Goal: Task Accomplishment & Management: Manage account settings

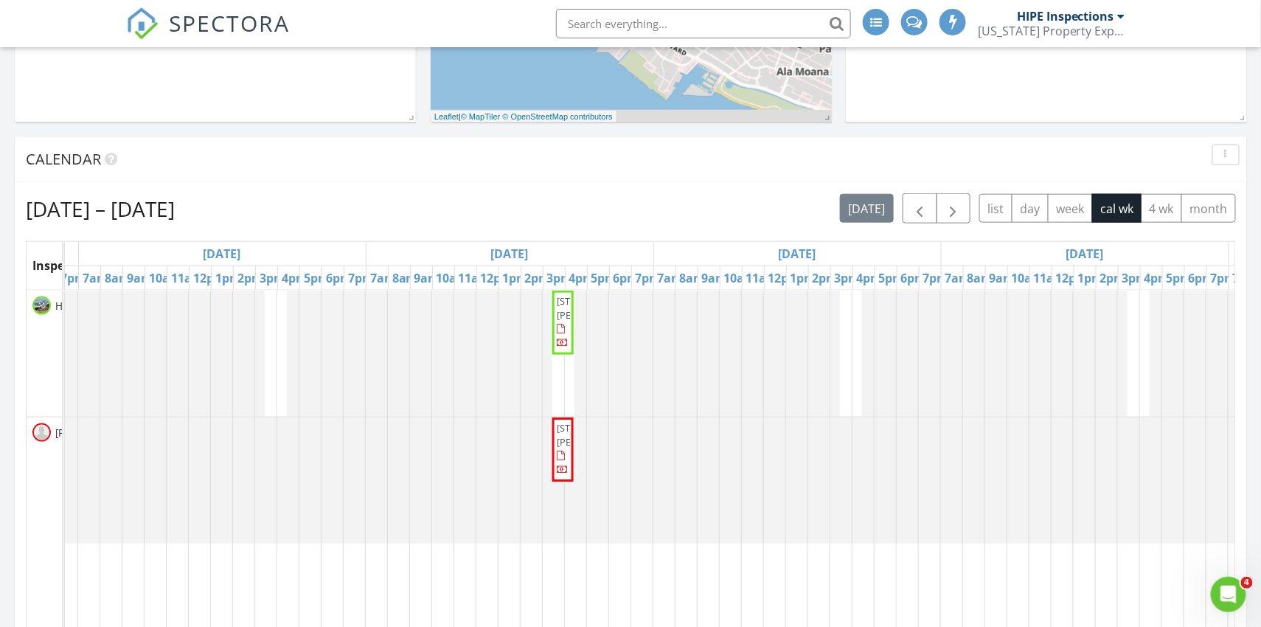
click at [564, 321] on span "[STREET_ADDRESS][PERSON_NAME]" at bounding box center [598, 307] width 83 height 27
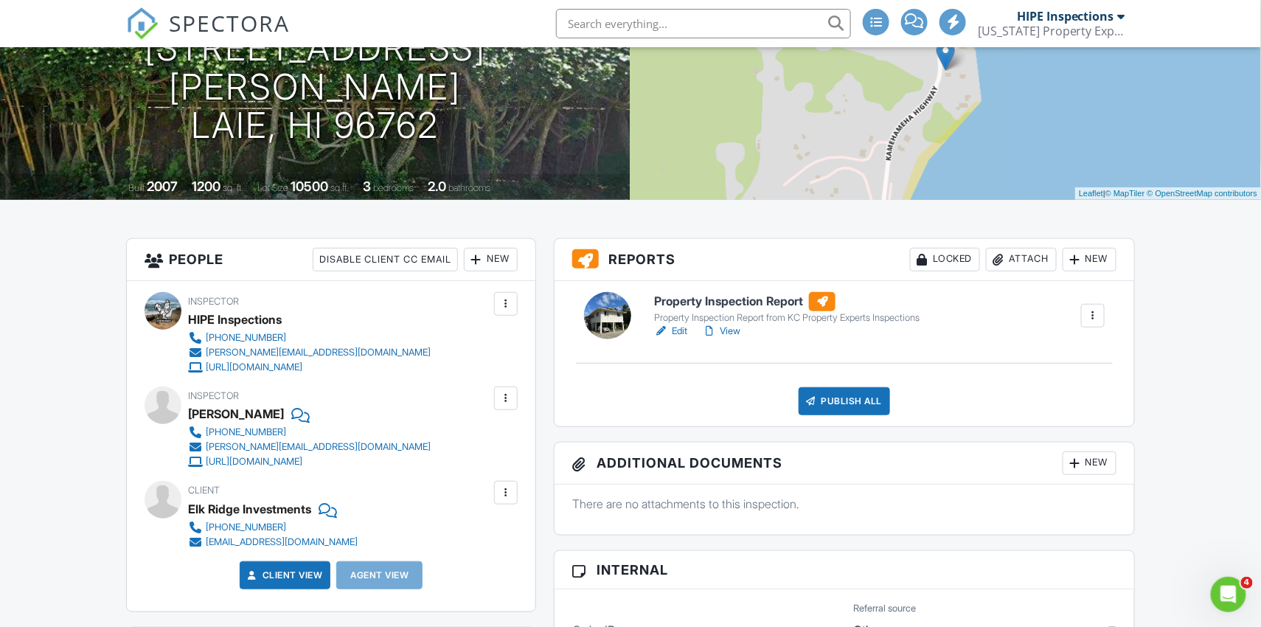
scroll to position [217, 0]
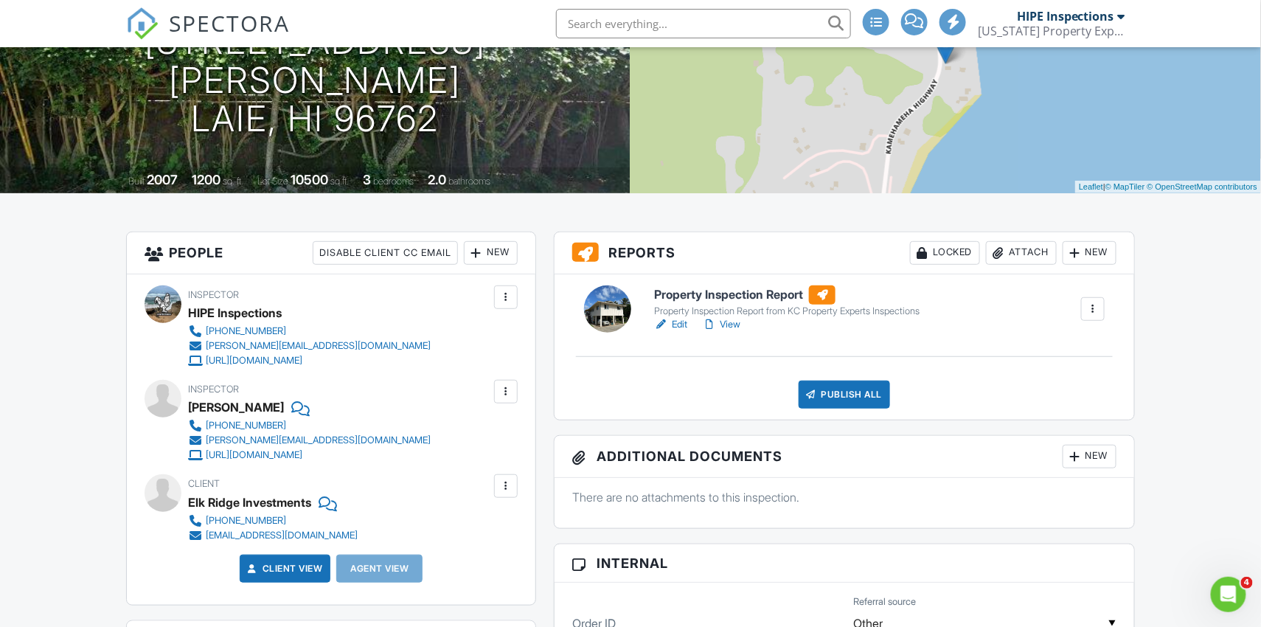
click at [684, 322] on link "Edit" at bounding box center [670, 324] width 33 height 15
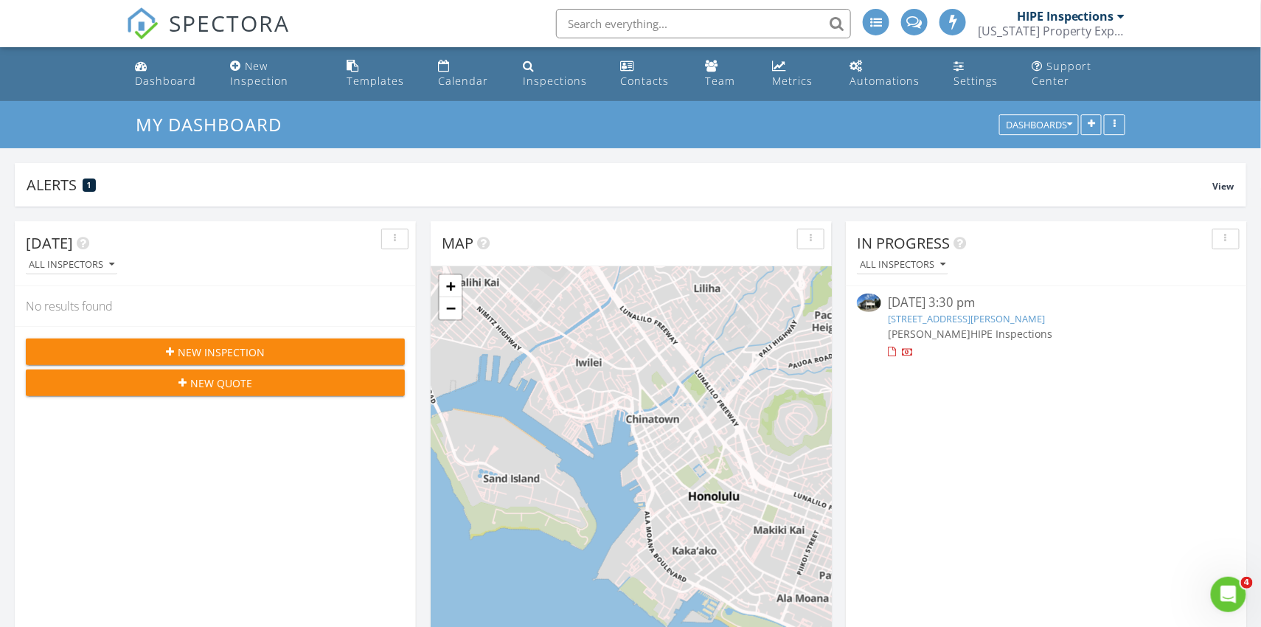
click at [1065, 18] on div "HIPE Inspections" at bounding box center [1065, 16] width 97 height 15
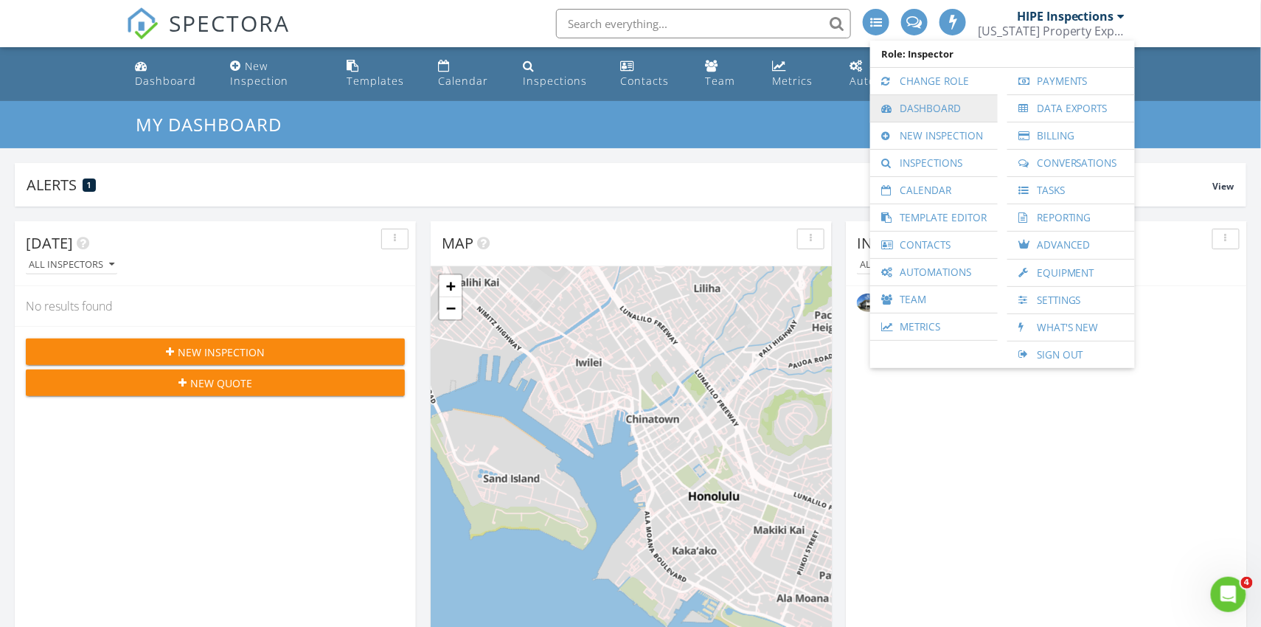
click at [945, 104] on link "Dashboard" at bounding box center [933, 108] width 113 height 27
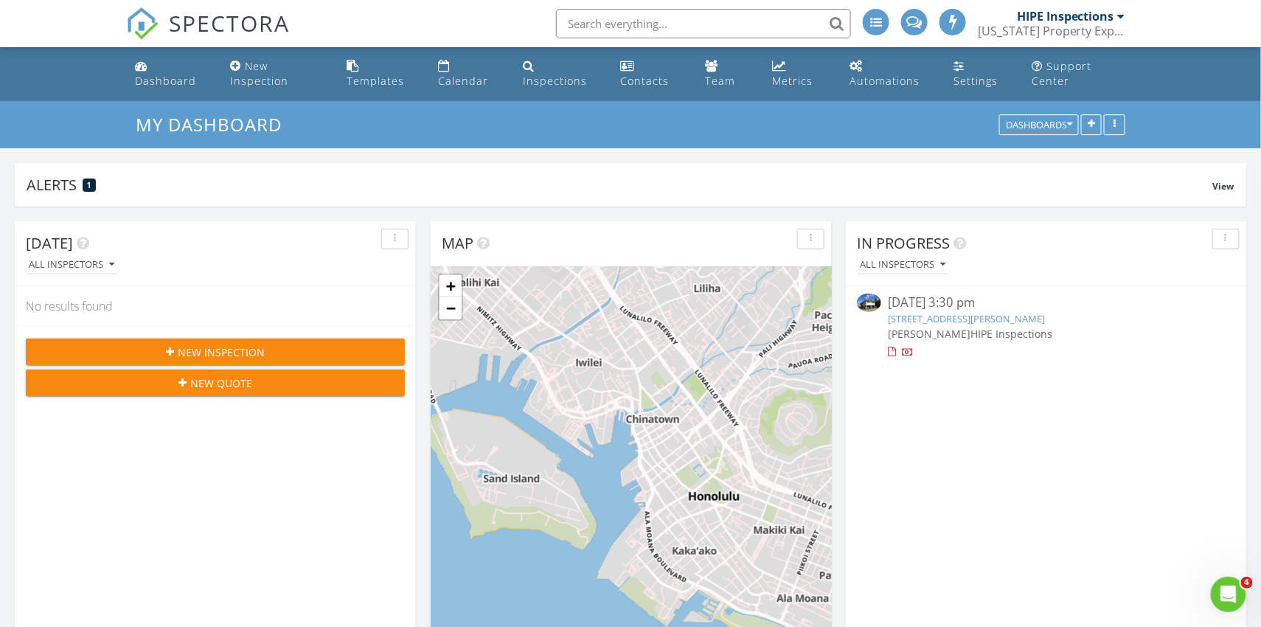
click at [1094, 18] on div "HIPE Inspections" at bounding box center [1065, 16] width 97 height 15
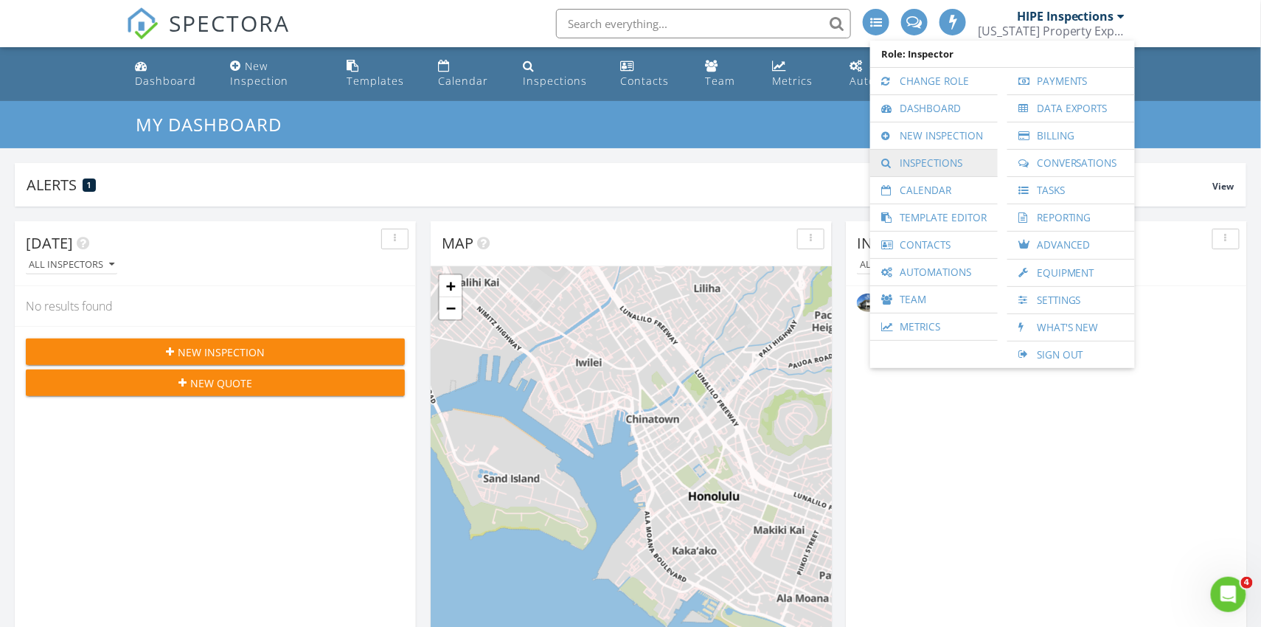
click at [935, 160] on link "Inspections" at bounding box center [933, 163] width 113 height 27
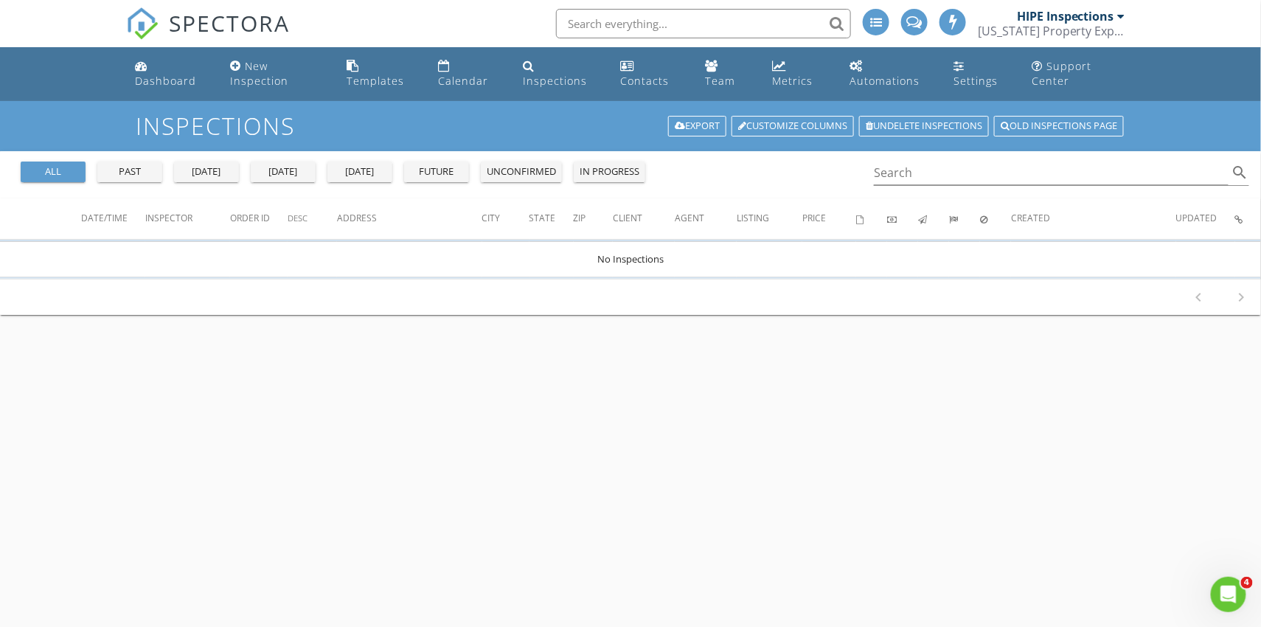
click at [1099, 11] on div "HIPE Inspections" at bounding box center [1065, 16] width 97 height 15
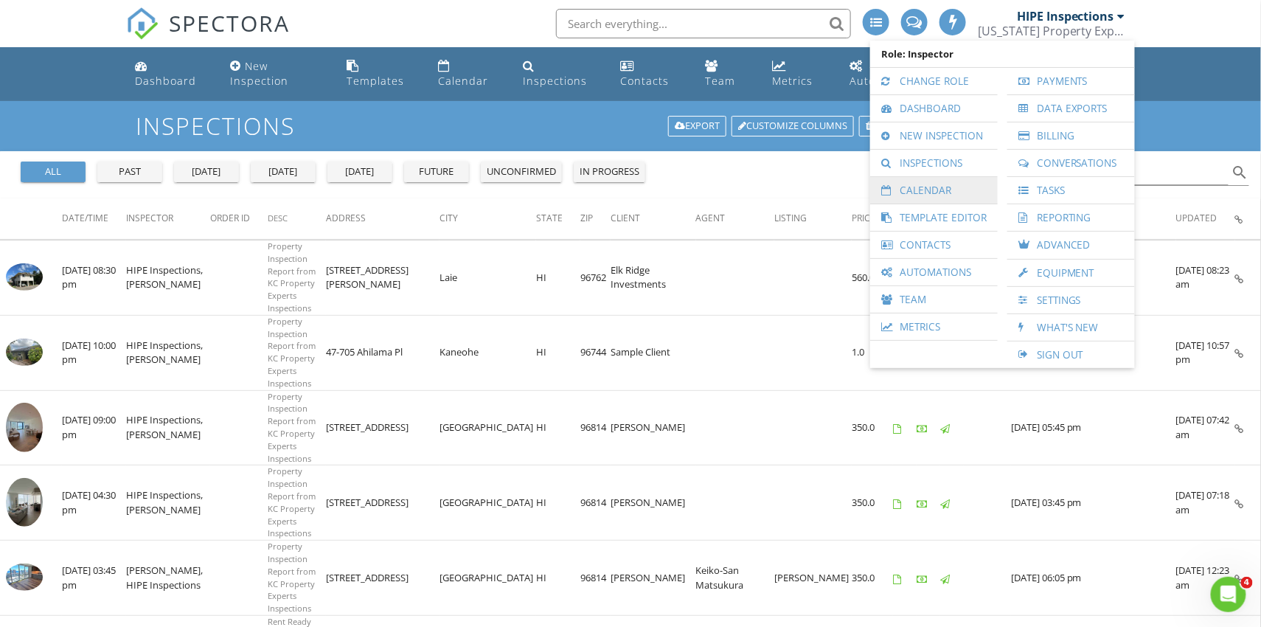
click at [945, 184] on link "Calendar" at bounding box center [933, 190] width 113 height 27
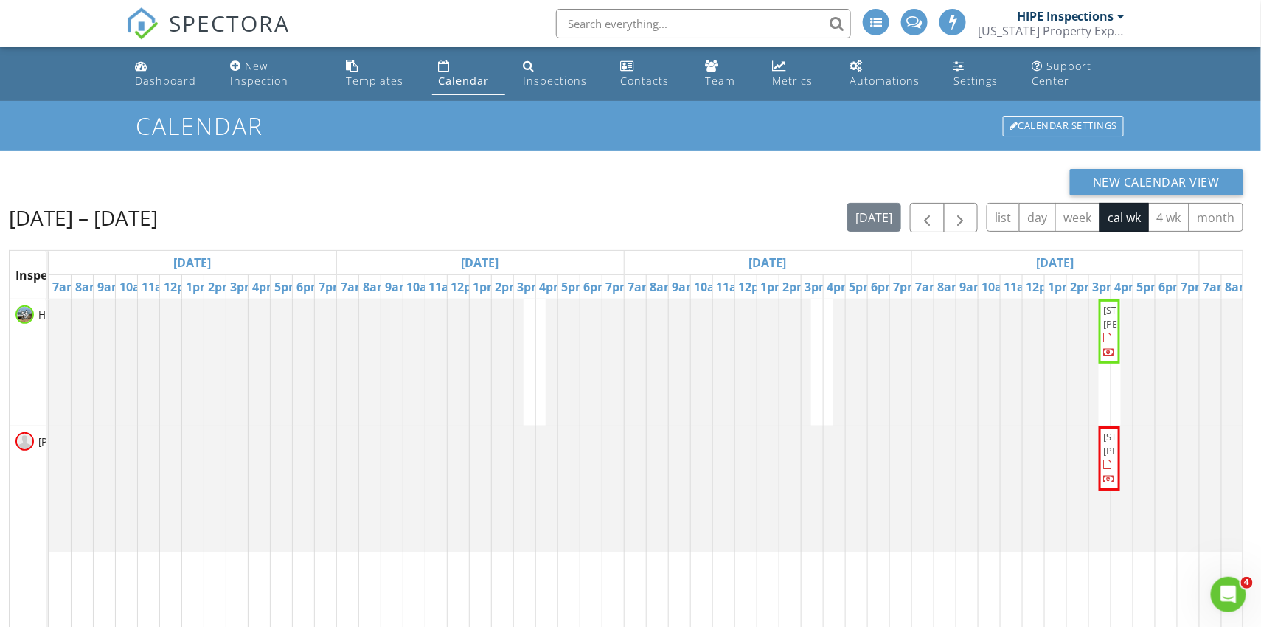
click at [1092, 14] on div "HIPE Inspections" at bounding box center [1065, 16] width 97 height 15
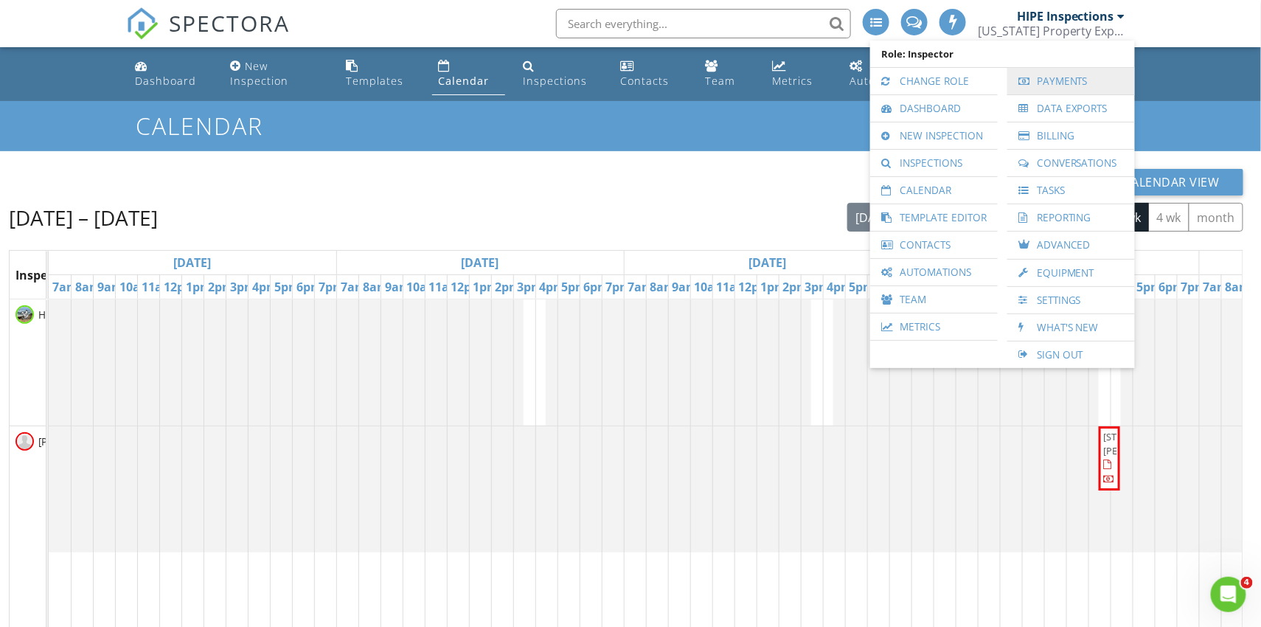
click at [1035, 88] on link "Payments" at bounding box center [1071, 81] width 113 height 27
